Goal: Task Accomplishment & Management: Manage account settings

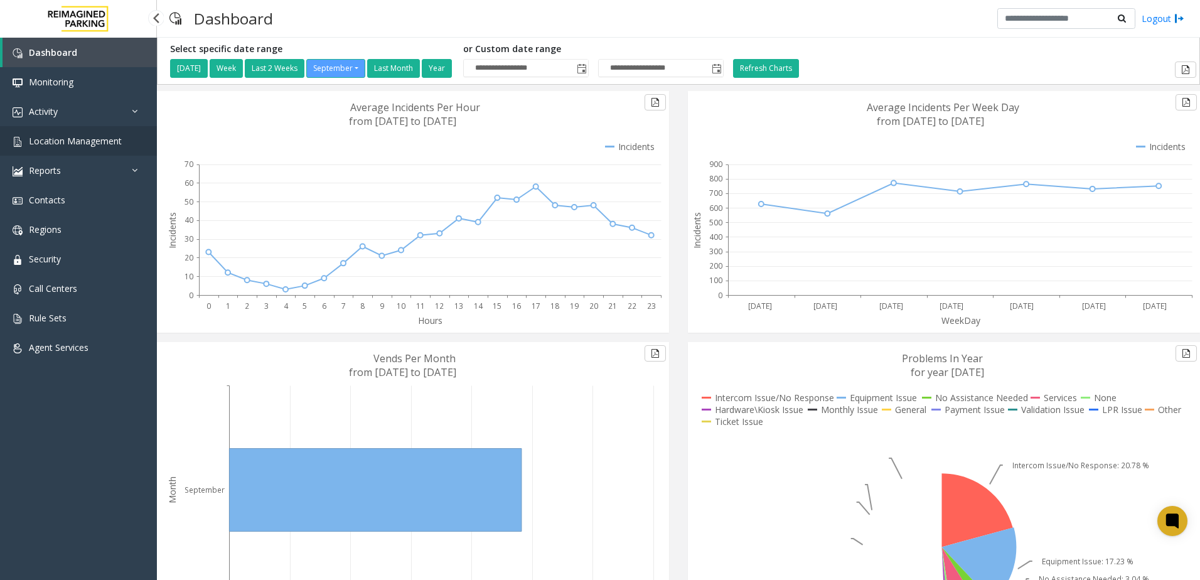
click at [91, 142] on span "Location Management" at bounding box center [75, 141] width 93 height 12
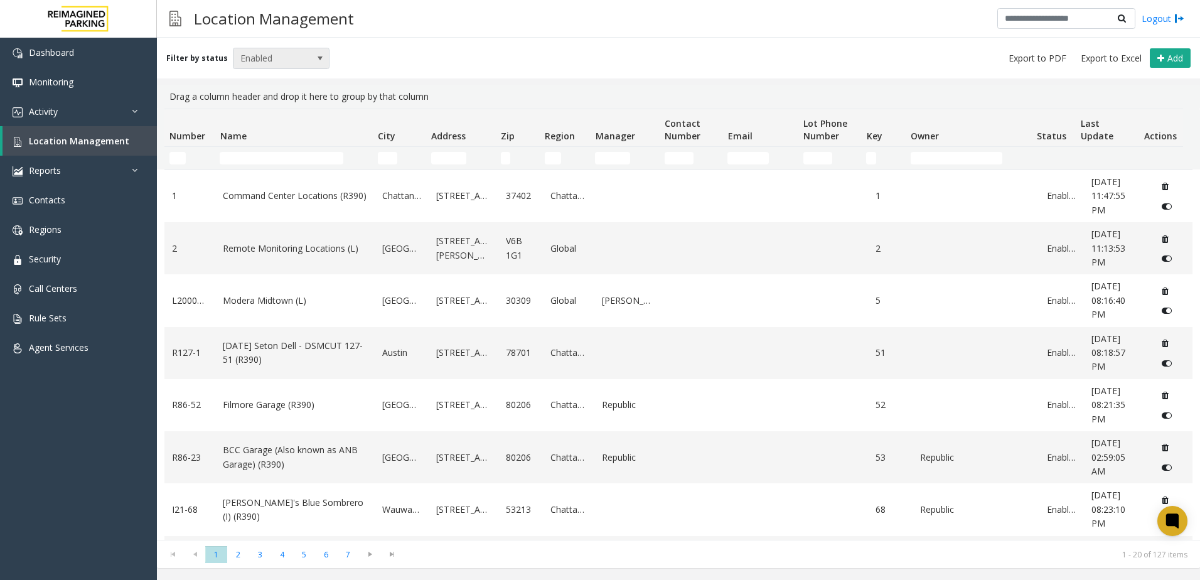
click at [268, 62] on span "Enabled" at bounding box center [271, 58] width 77 height 20
click at [267, 83] on li "All" at bounding box center [275, 79] width 93 height 17
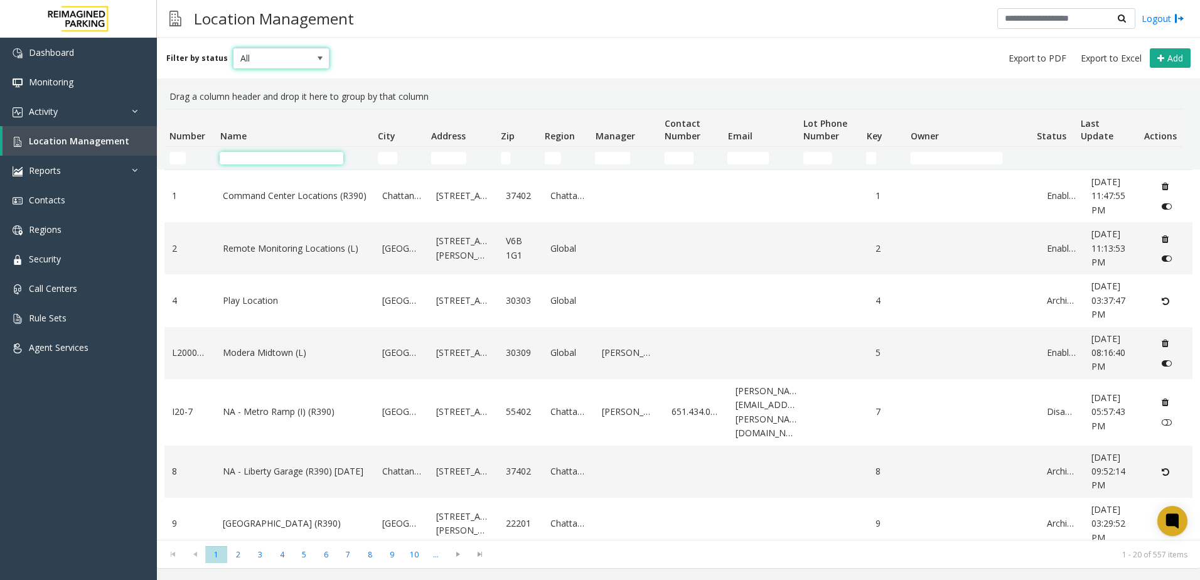
click at [263, 159] on input "Name Filter" at bounding box center [282, 158] width 124 height 13
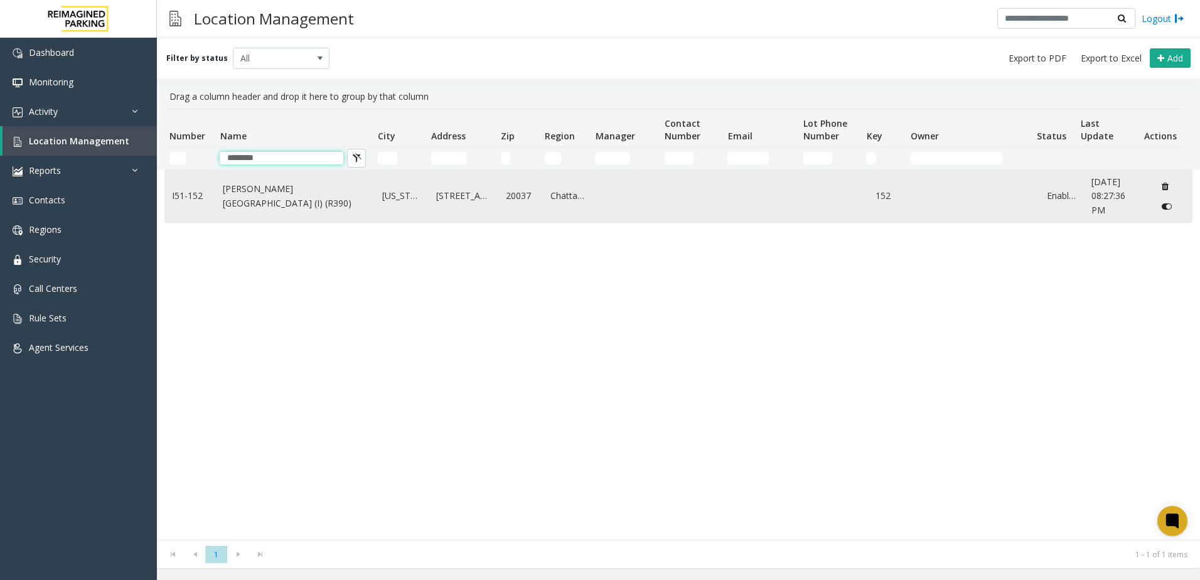
type input "********"
click at [319, 215] on td "[PERSON_NAME][GEOGRAPHIC_DATA] (I) (R390)" at bounding box center [294, 196] width 159 height 52
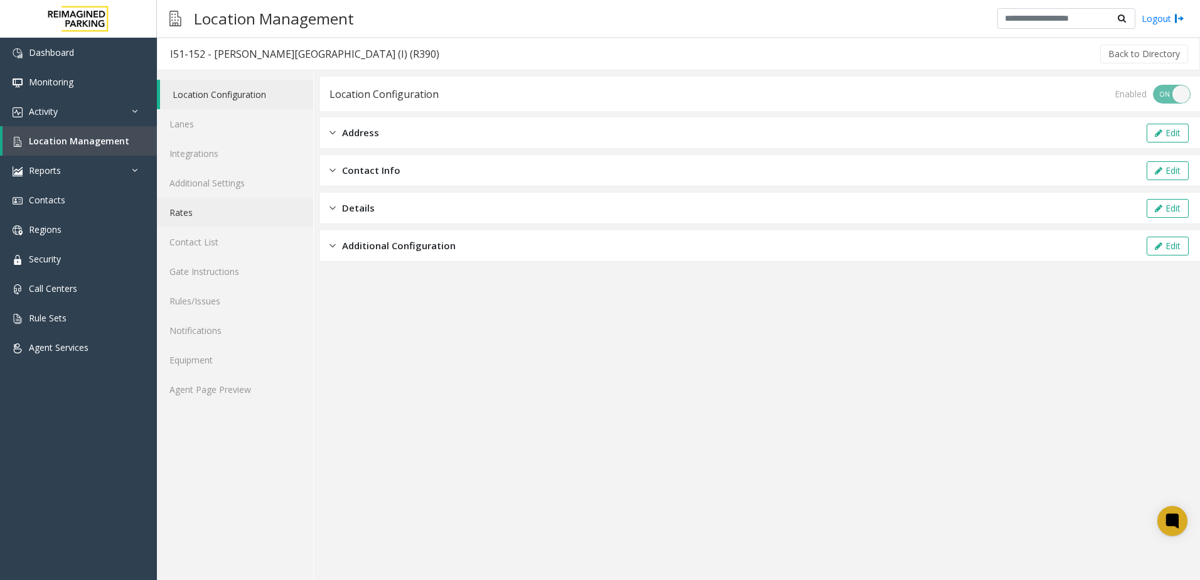
click at [213, 208] on link "Rates" at bounding box center [235, 212] width 156 height 29
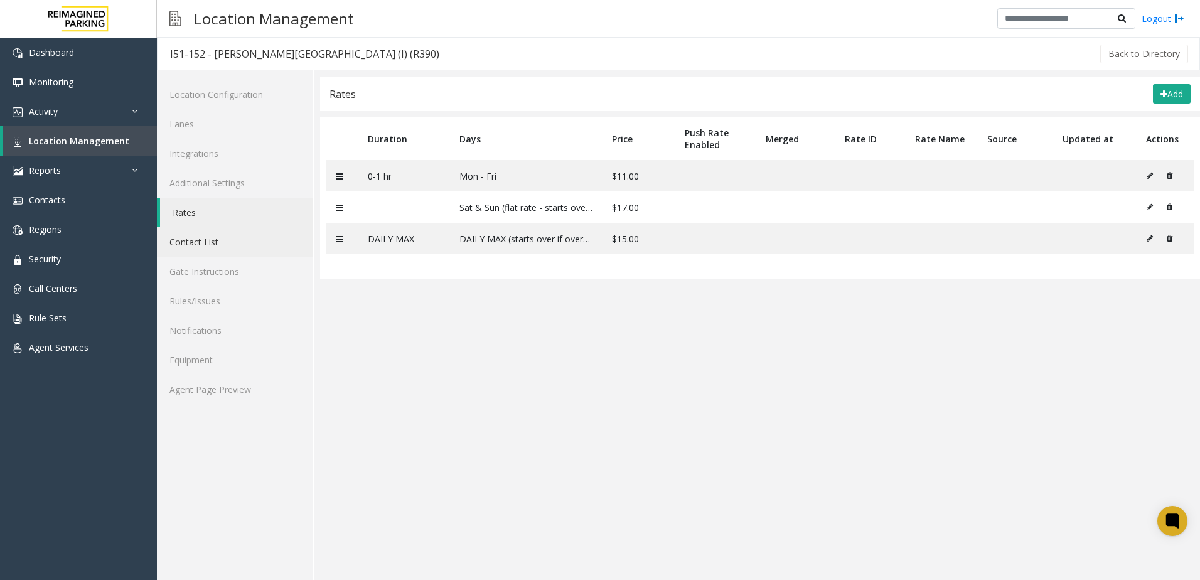
click at [223, 242] on link "Contact List" at bounding box center [235, 241] width 156 height 29
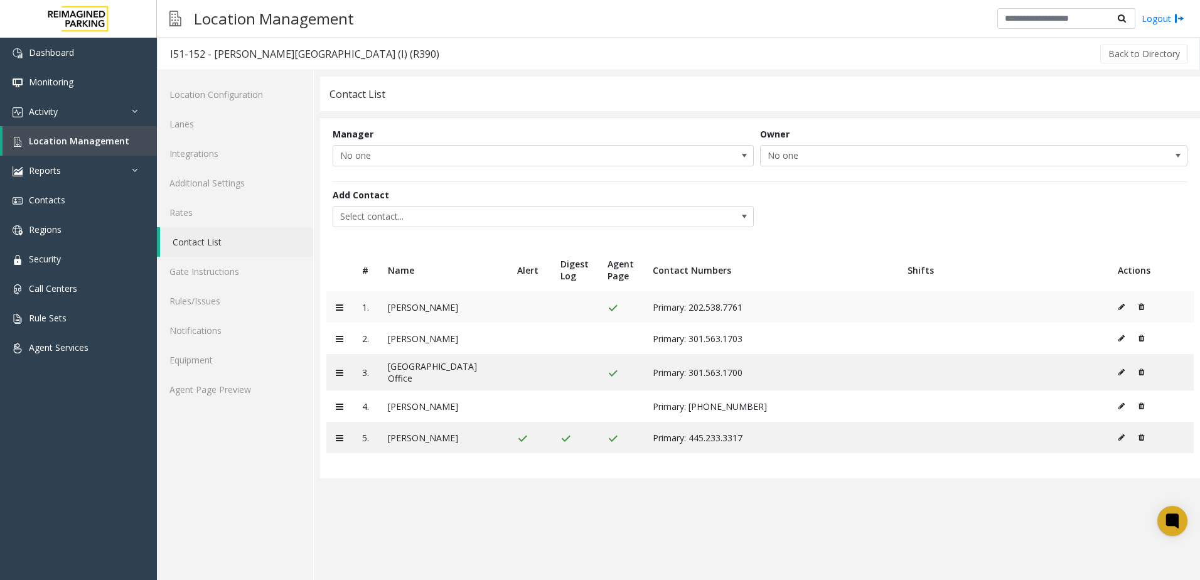
click at [1116, 307] on td at bounding box center [1150, 306] width 85 height 31
click at [1120, 307] on icon at bounding box center [1121, 307] width 6 height 8
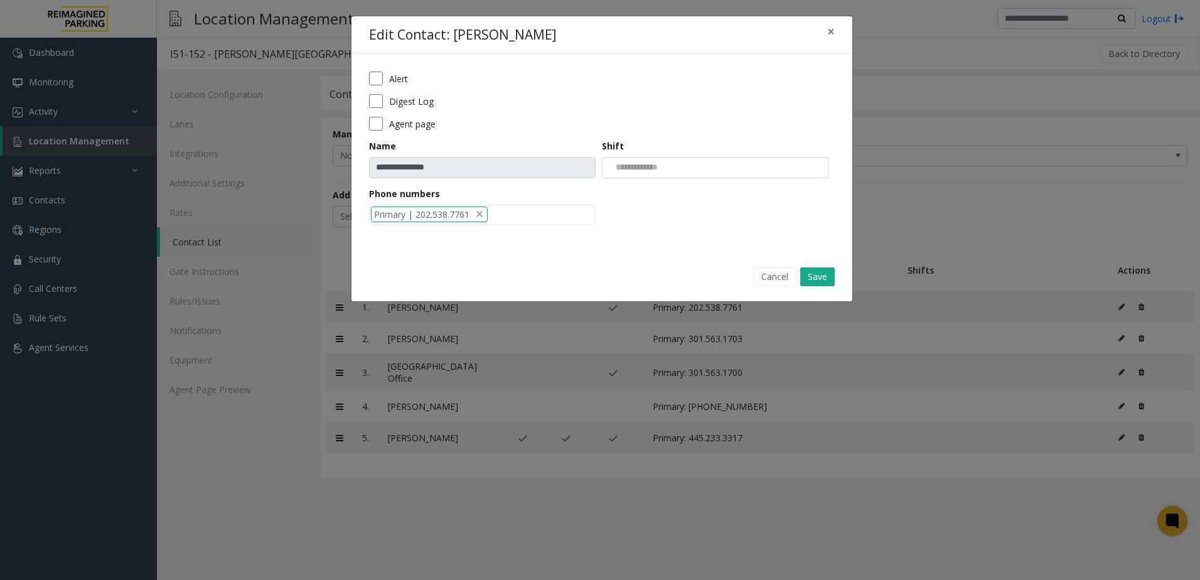
click at [637, 175] on input "NO DATA FOUND" at bounding box center [634, 168] width 64 height 20
click at [636, 166] on input "NO DATA FOUND" at bounding box center [634, 168] width 64 height 20
click at [543, 276] on div "Cancel Save" at bounding box center [601, 276] width 483 height 32
click at [821, 275] on button "Save" at bounding box center [817, 276] width 35 height 19
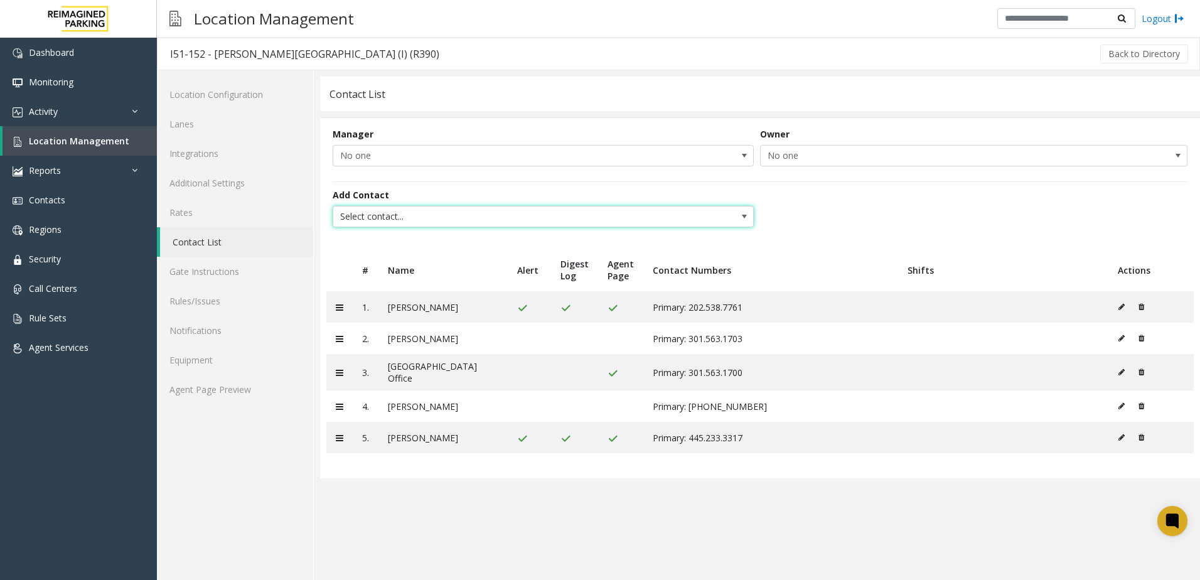
click at [514, 221] on span "Select contact..." at bounding box center [501, 216] width 336 height 20
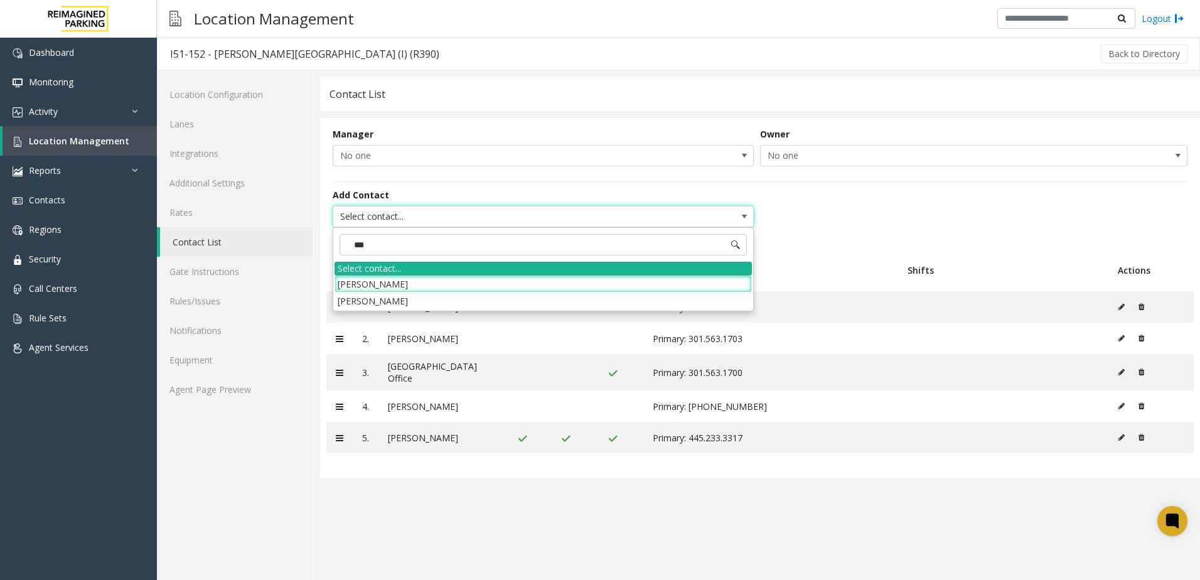
type input "****"
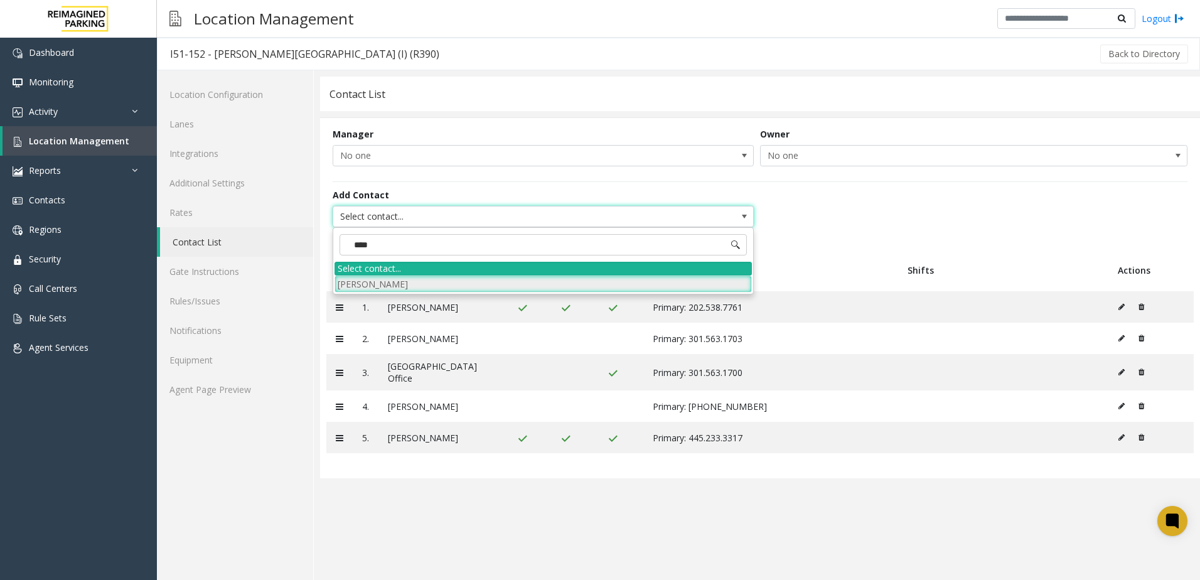
click at [491, 282] on li "[PERSON_NAME]" at bounding box center [542, 283] width 417 height 17
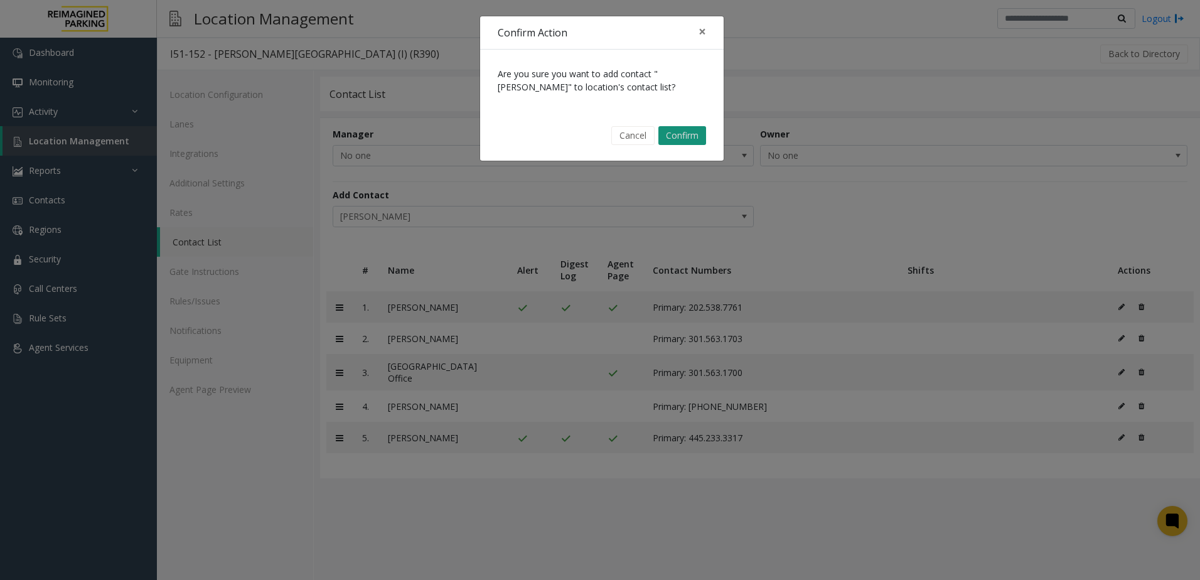
click at [687, 131] on button "Confirm" at bounding box center [682, 135] width 48 height 19
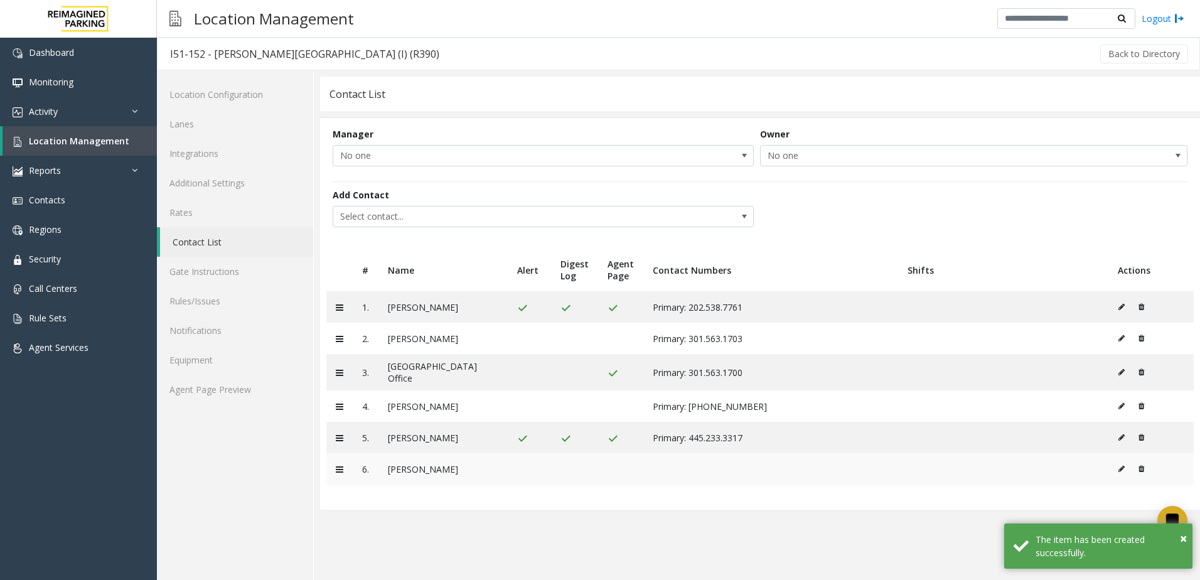
click at [1117, 467] on td at bounding box center [1150, 468] width 85 height 31
click at [1124, 469] on icon at bounding box center [1121, 469] width 6 height 8
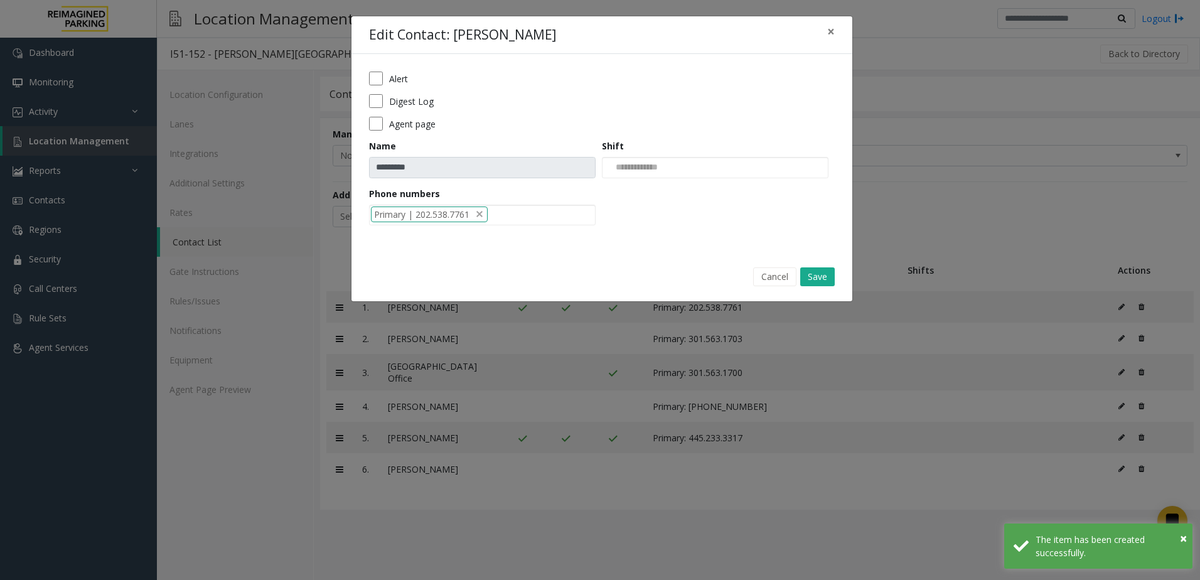
click at [384, 122] on div "Agent page" at bounding box center [602, 124] width 466 height 14
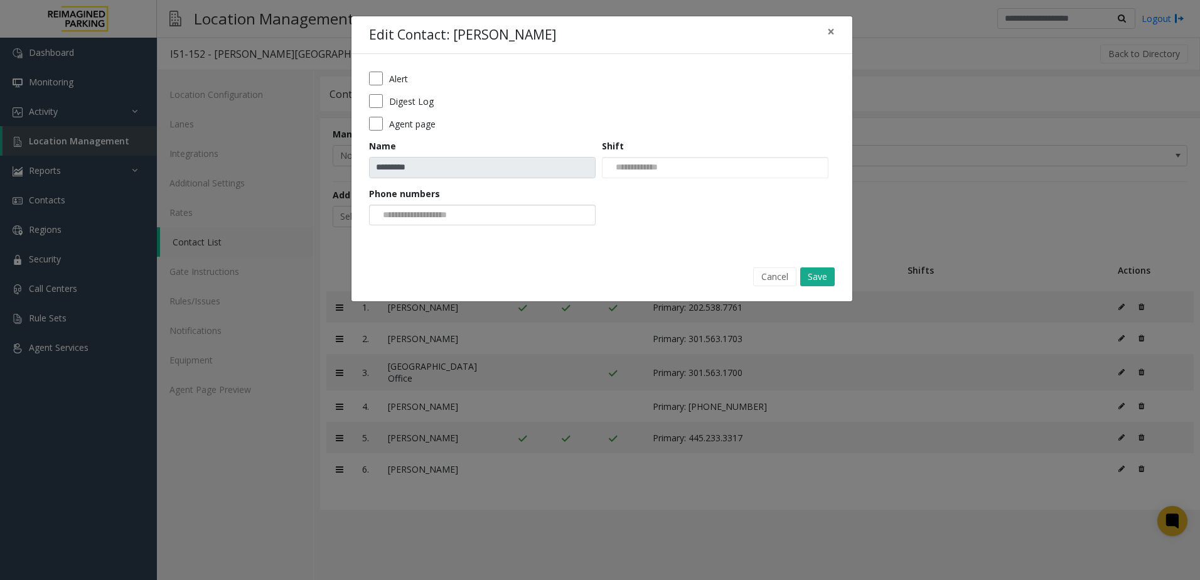
click at [478, 220] on div at bounding box center [482, 215] width 227 height 21
click at [662, 260] on div "Edit Contact: [PERSON_NAME] × Alert Digest Log Agent page Name ********* Shift …" at bounding box center [602, 159] width 502 height 287
click at [811, 275] on button "Save" at bounding box center [817, 276] width 35 height 19
